Goal: Task Accomplishment & Management: Manage account settings

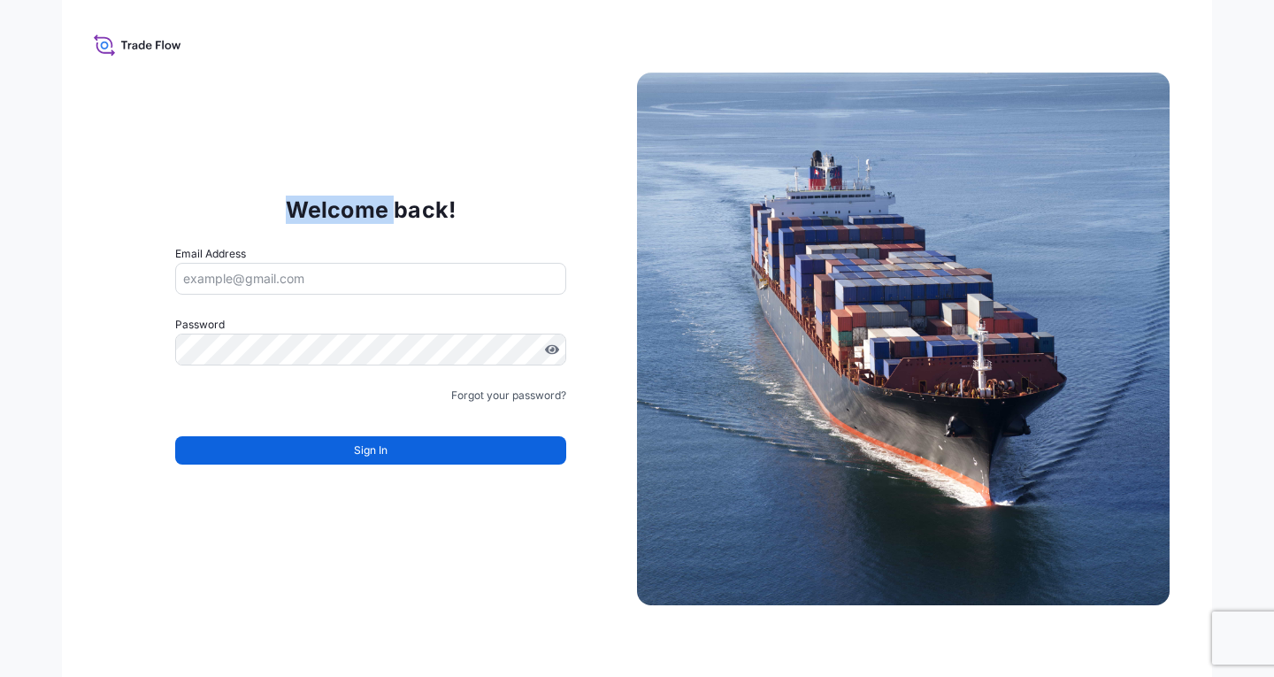
click at [103, 43] on icon at bounding box center [138, 45] width 88 height 26
click at [516, 396] on link "Forgot your password?" at bounding box center [508, 396] width 115 height 18
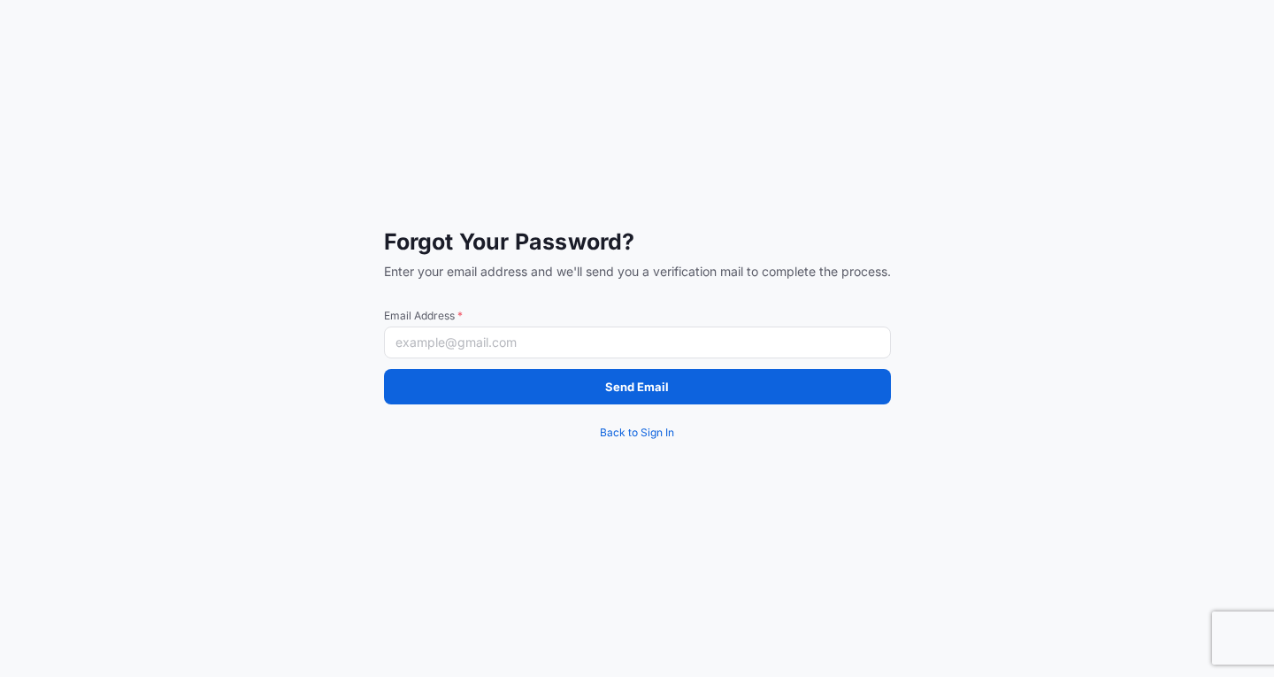
click at [456, 346] on input "Email Address *" at bounding box center [637, 342] width 507 height 32
type input "[EMAIL_ADDRESS][DOMAIN_NAME]"
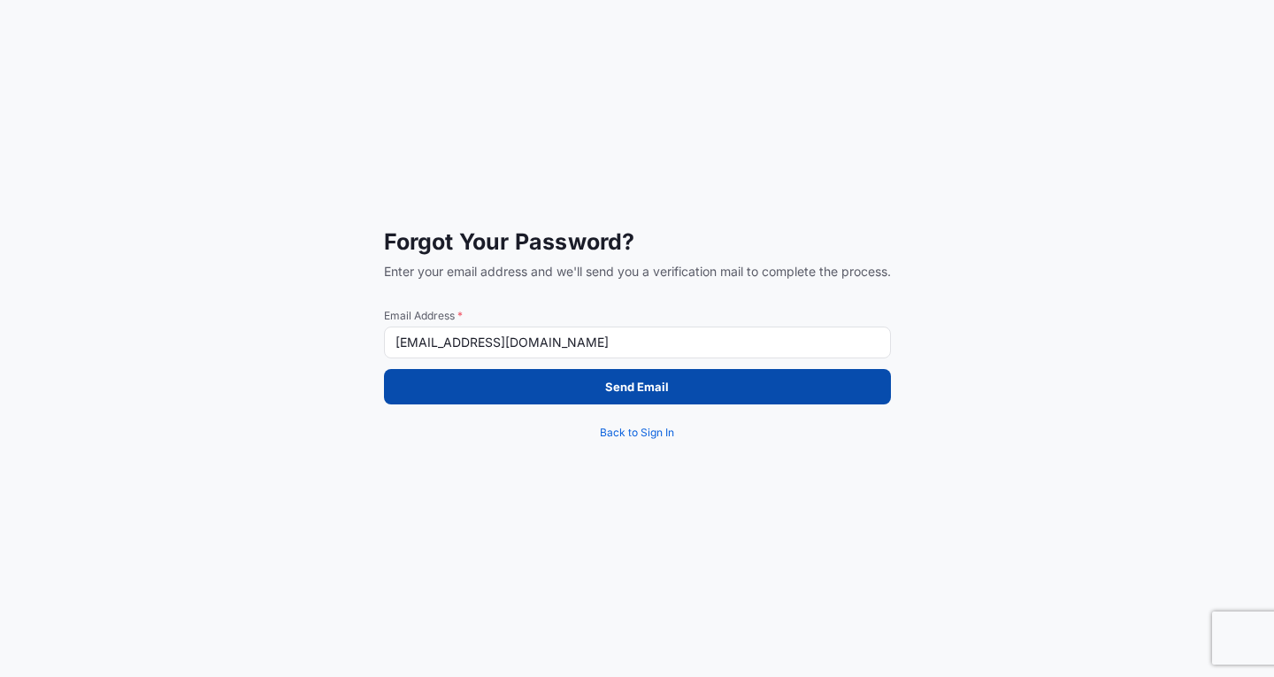
click at [664, 394] on p "Send Email" at bounding box center [637, 387] width 64 height 18
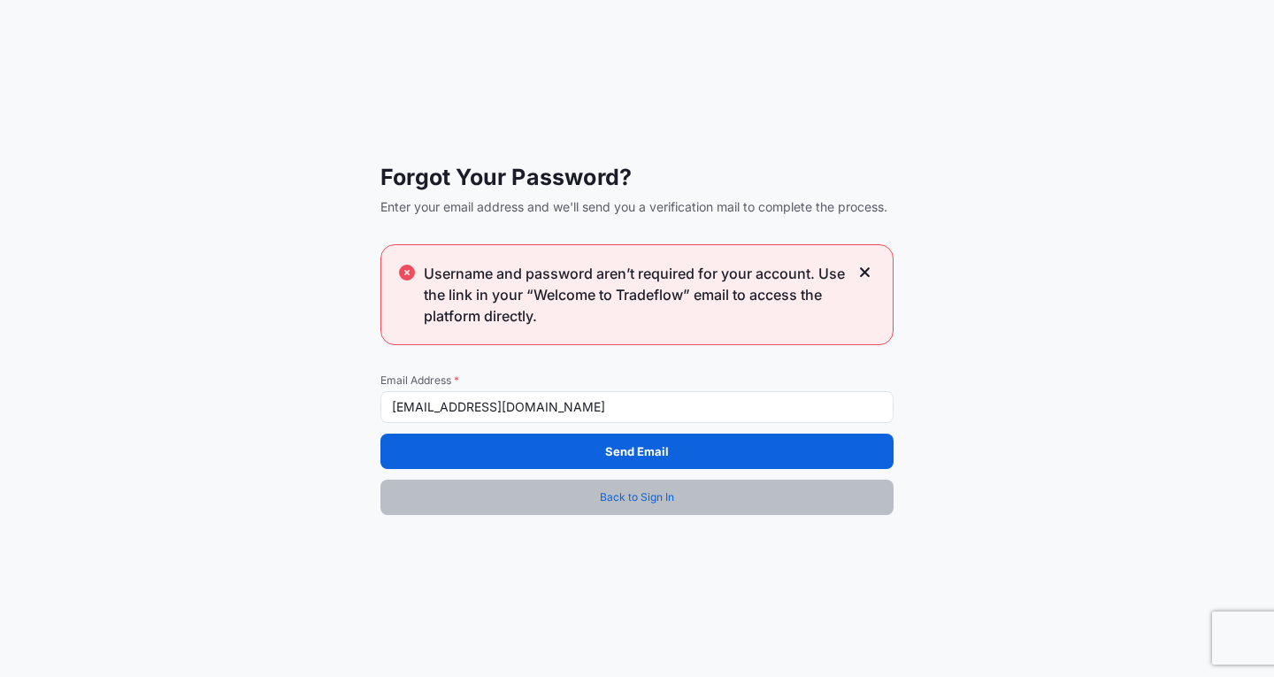
click at [664, 500] on span "Back to Sign In" at bounding box center [637, 497] width 74 height 18
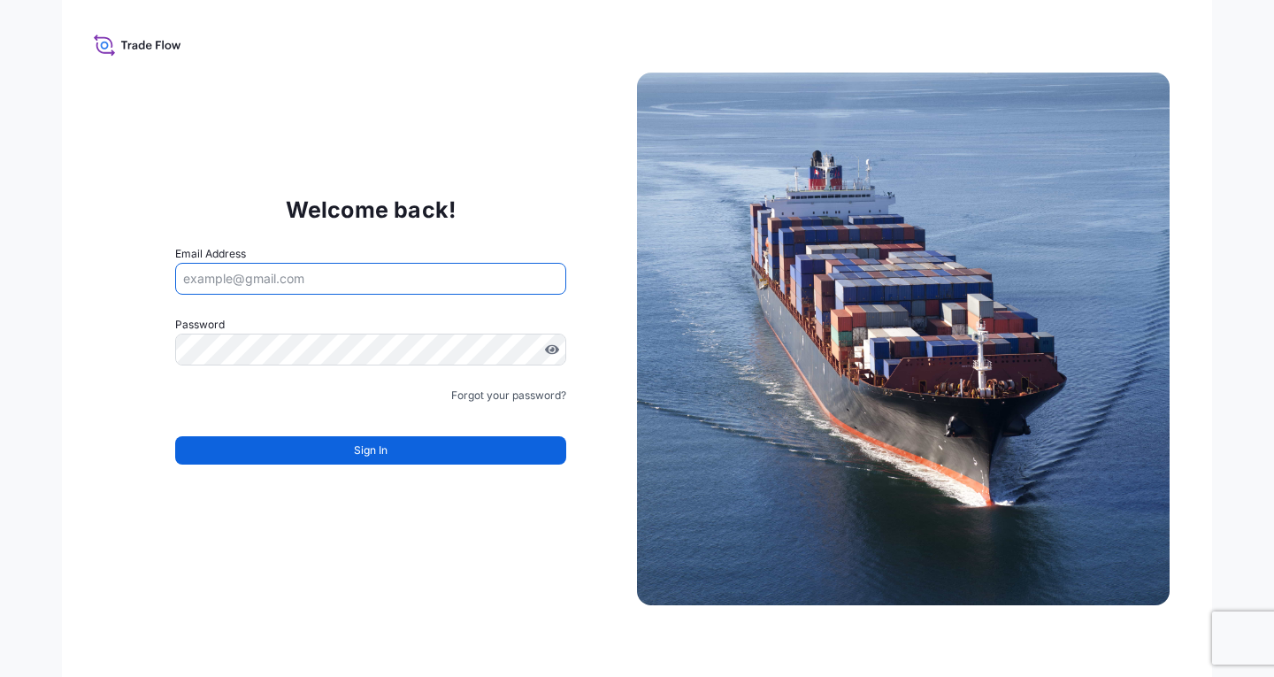
click at [294, 272] on input "Email Address" at bounding box center [370, 279] width 391 height 32
type input "[EMAIL_ADDRESS][DOMAIN_NAME]"
click at [497, 397] on link "Forgot your password?" at bounding box center [508, 396] width 115 height 18
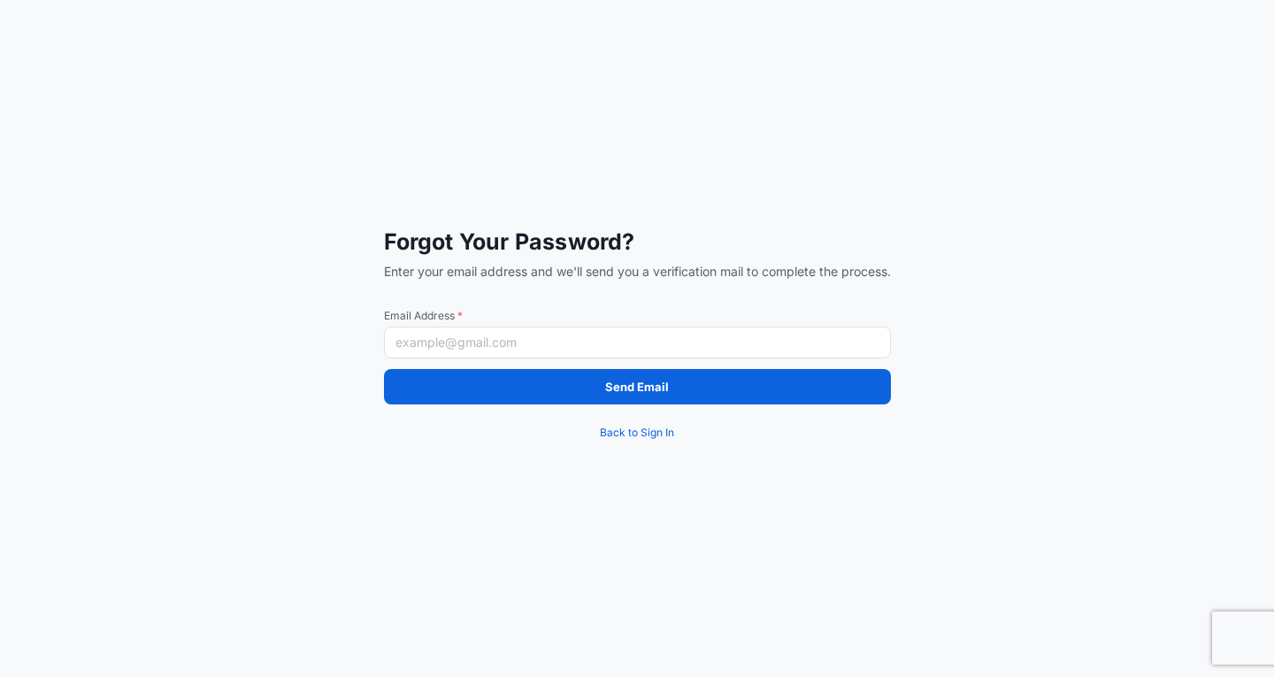
click at [496, 333] on input "Email Address *" at bounding box center [637, 342] width 507 height 32
type input "[EMAIL_ADDRESS][DOMAIN_NAME]"
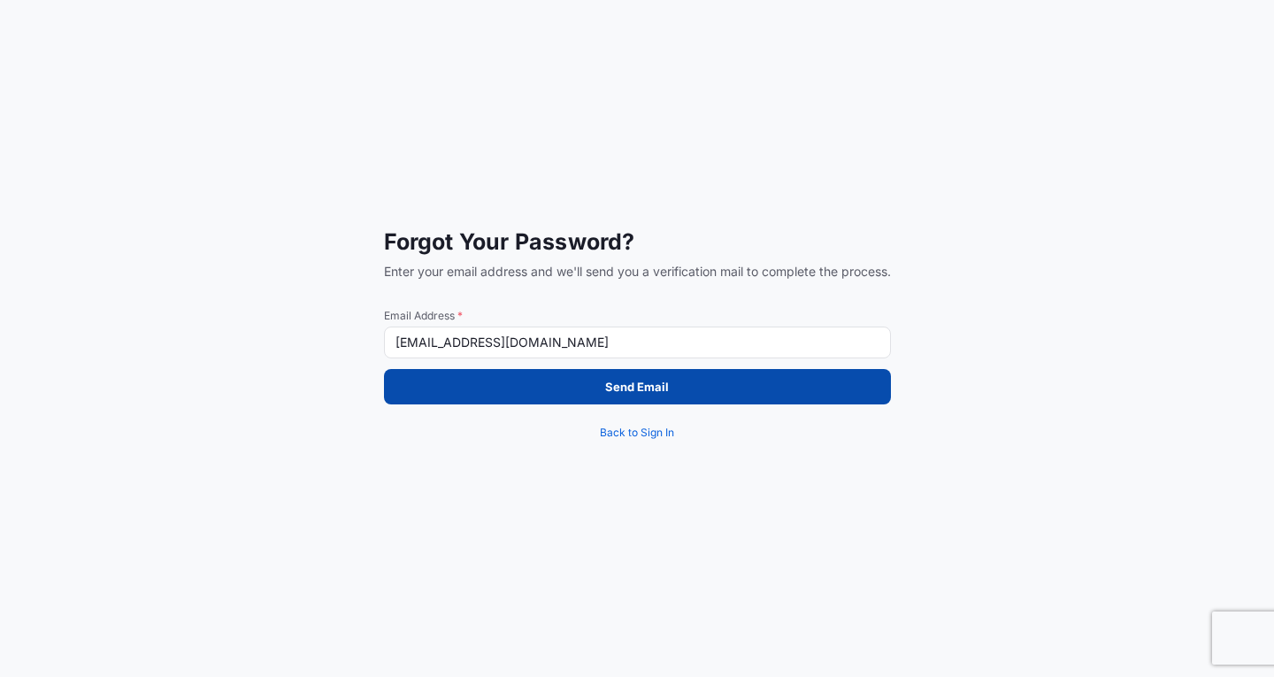
click at [676, 393] on button "Send Email" at bounding box center [637, 386] width 507 height 35
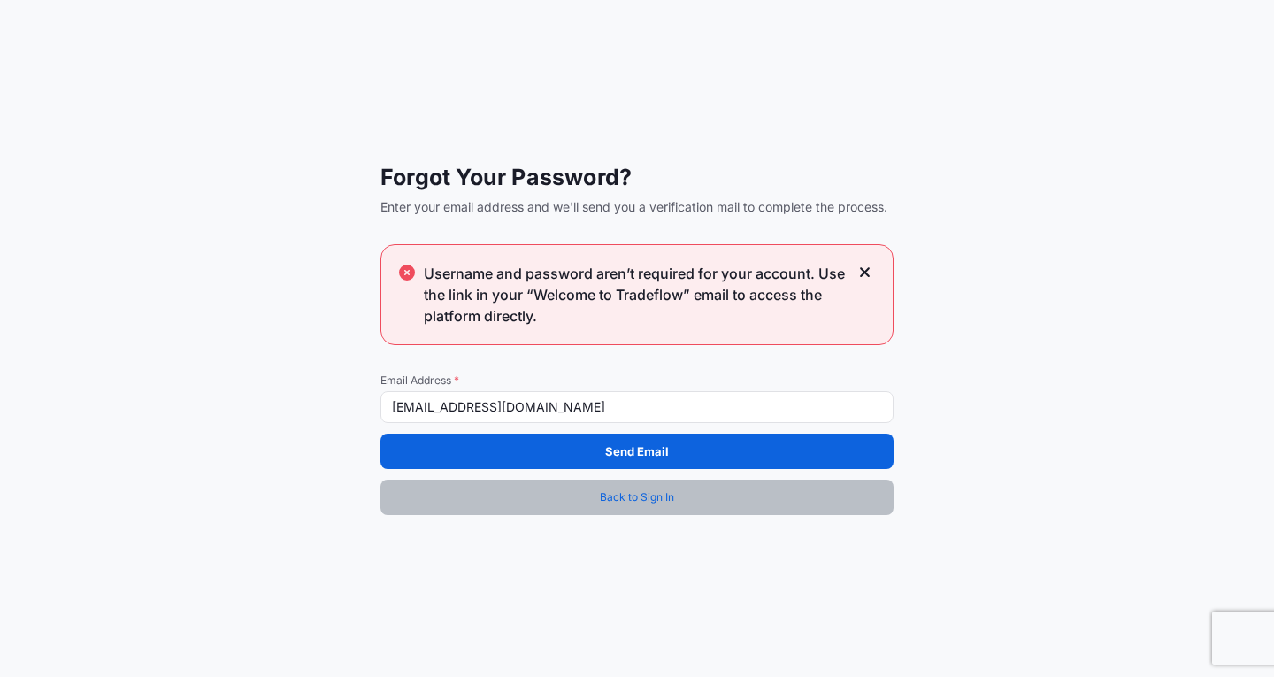
click at [648, 496] on span "Back to Sign In" at bounding box center [637, 497] width 74 height 18
